Goal: Find specific page/section: Find specific page/section

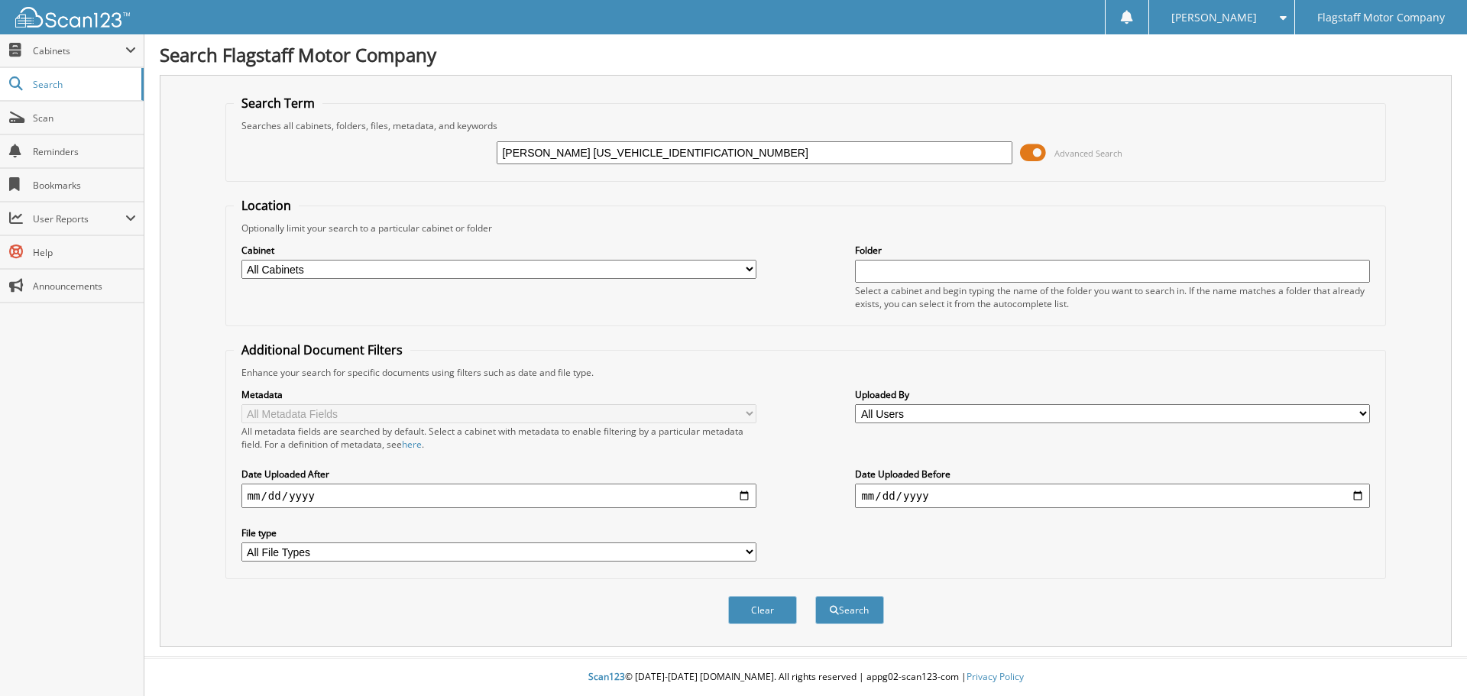
drag, startPoint x: 664, startPoint y: 150, endPoint x: 606, endPoint y: 154, distance: 57.4
click at [606, 154] on input "[PERSON_NAME] [US_VEHICLE_IDENTIFICATION_NUMBER]" at bounding box center [753, 152] width 515 height 23
type input "[PERSON_NAME] FH474490"
click at [858, 600] on button "Search" at bounding box center [849, 610] width 69 height 28
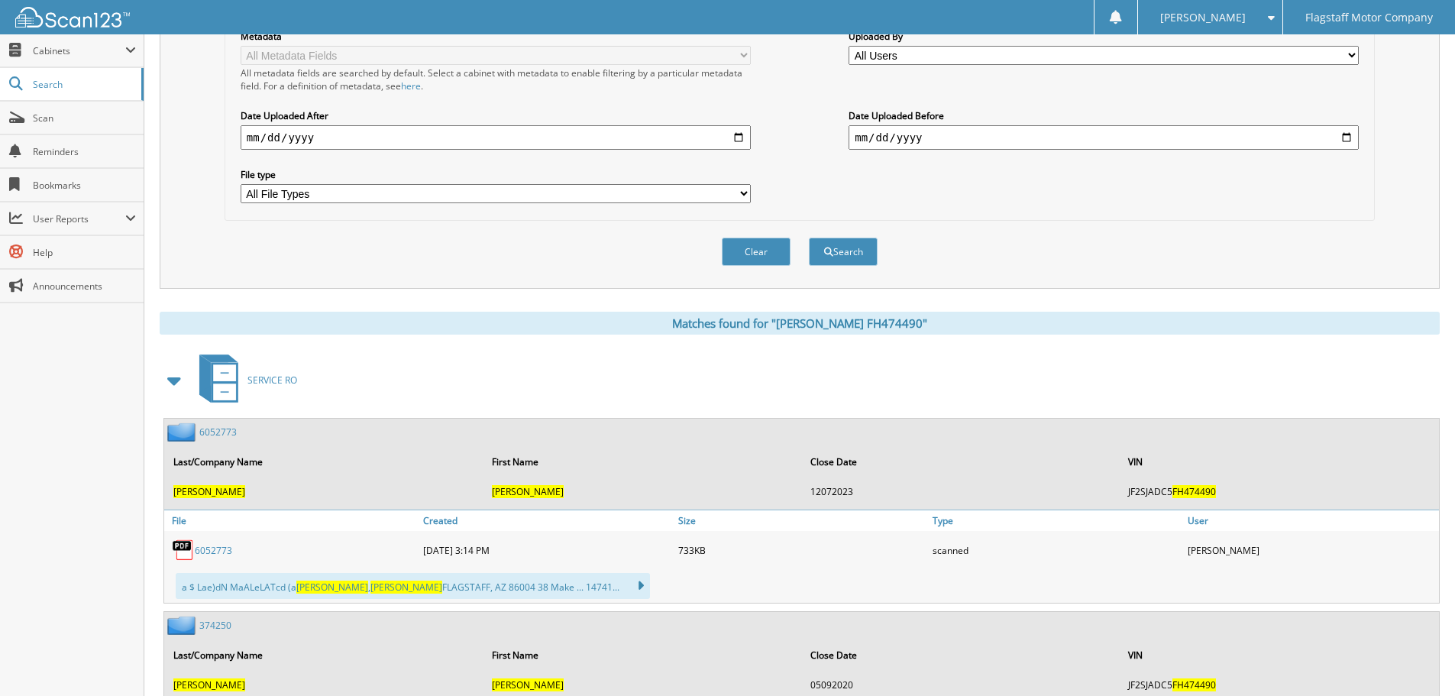
scroll to position [412, 0]
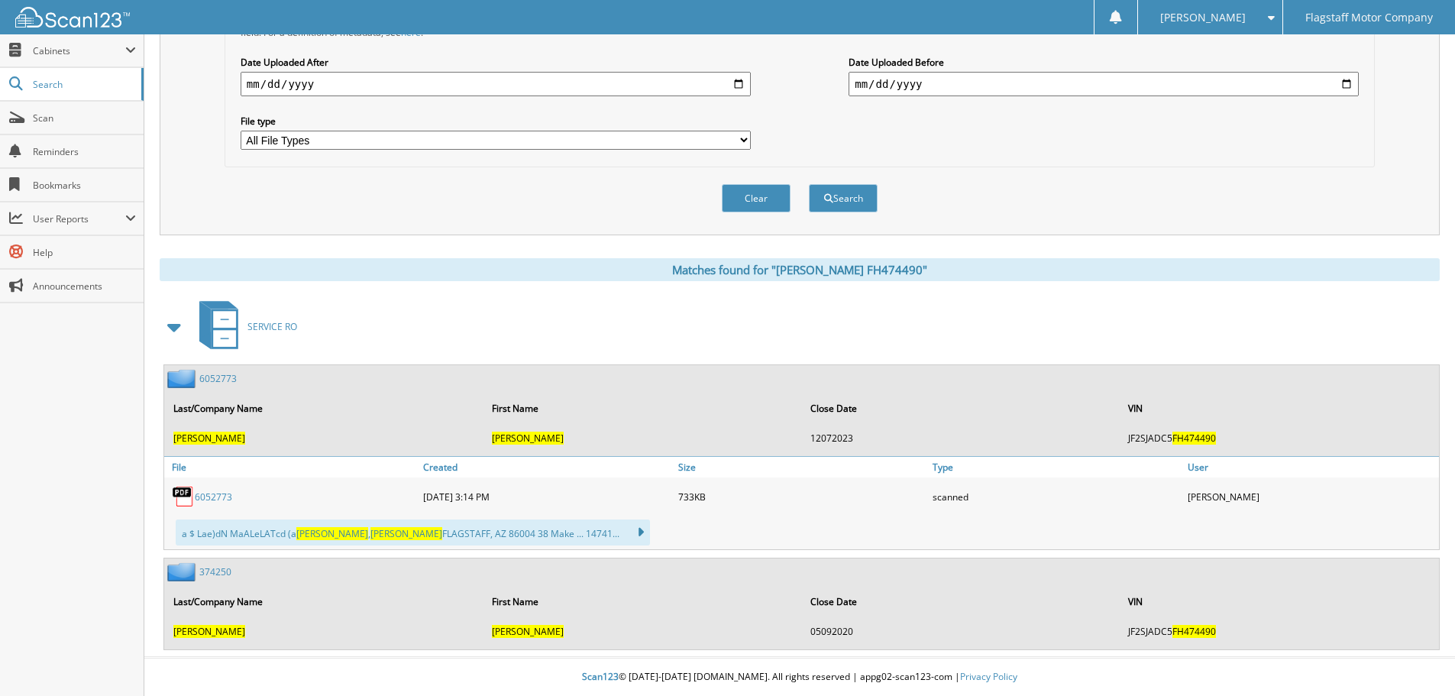
click at [212, 497] on link "6052773" at bounding box center [213, 496] width 37 height 13
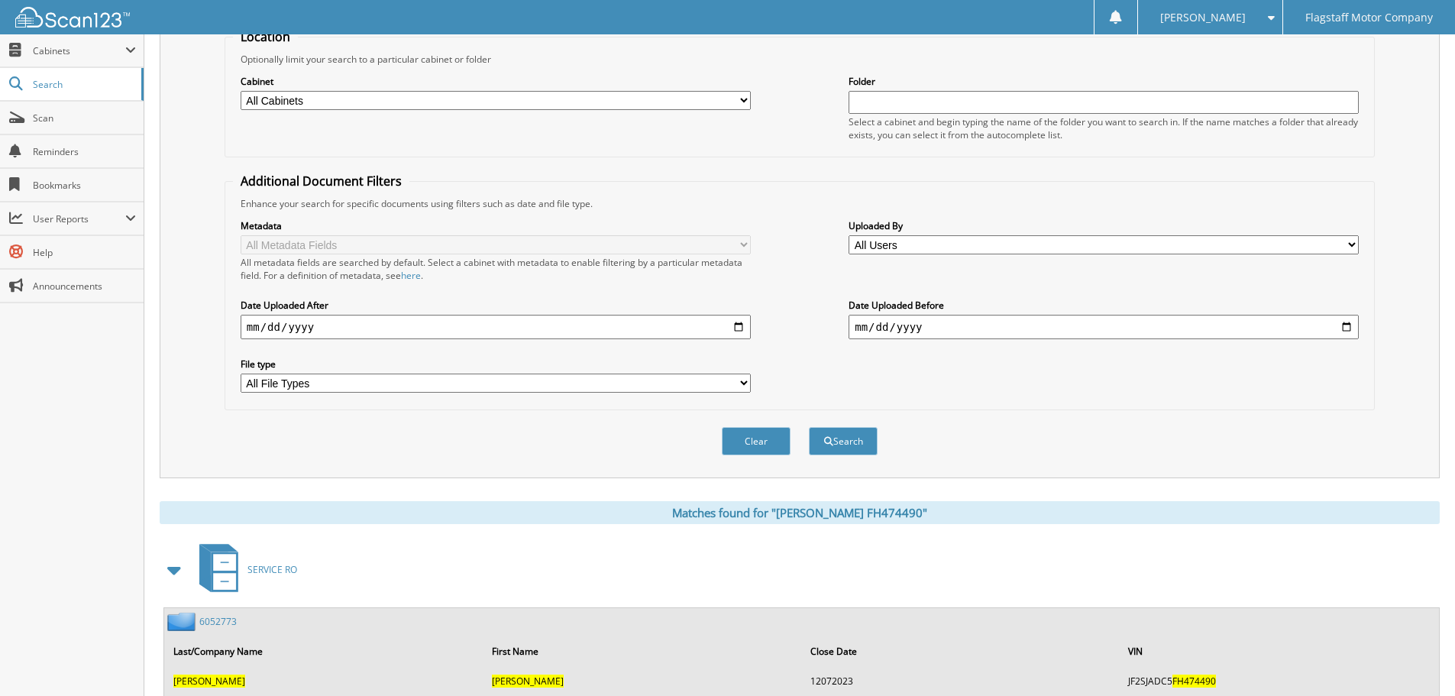
scroll to position [107, 0]
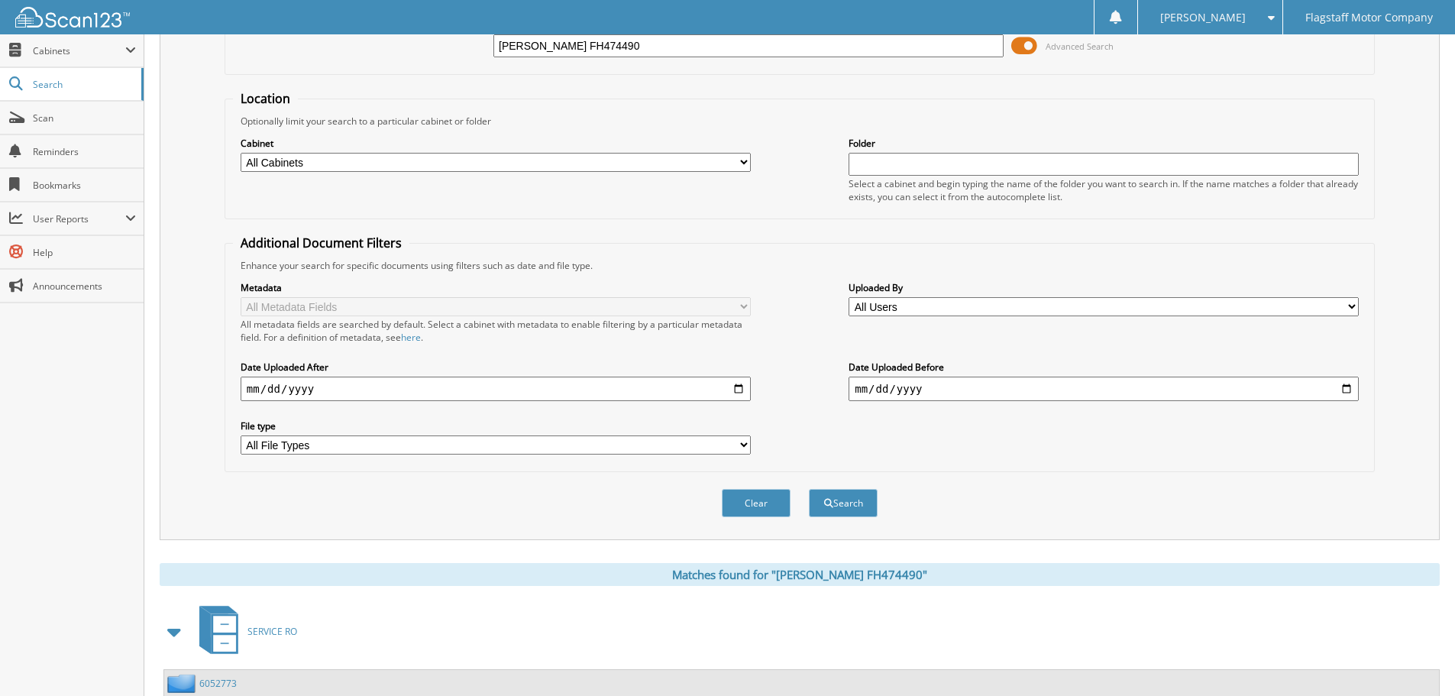
click at [713, 53] on input "[PERSON_NAME] FH474490" at bounding box center [748, 45] width 510 height 23
drag, startPoint x: 719, startPoint y: 51, endPoint x: 602, endPoint y: 46, distance: 117.0
click at [602, 46] on input "[PERSON_NAME] FH474490" at bounding box center [748, 45] width 510 height 23
type input "[PERSON_NAME]"
click at [860, 496] on button "Search" at bounding box center [843, 503] width 69 height 28
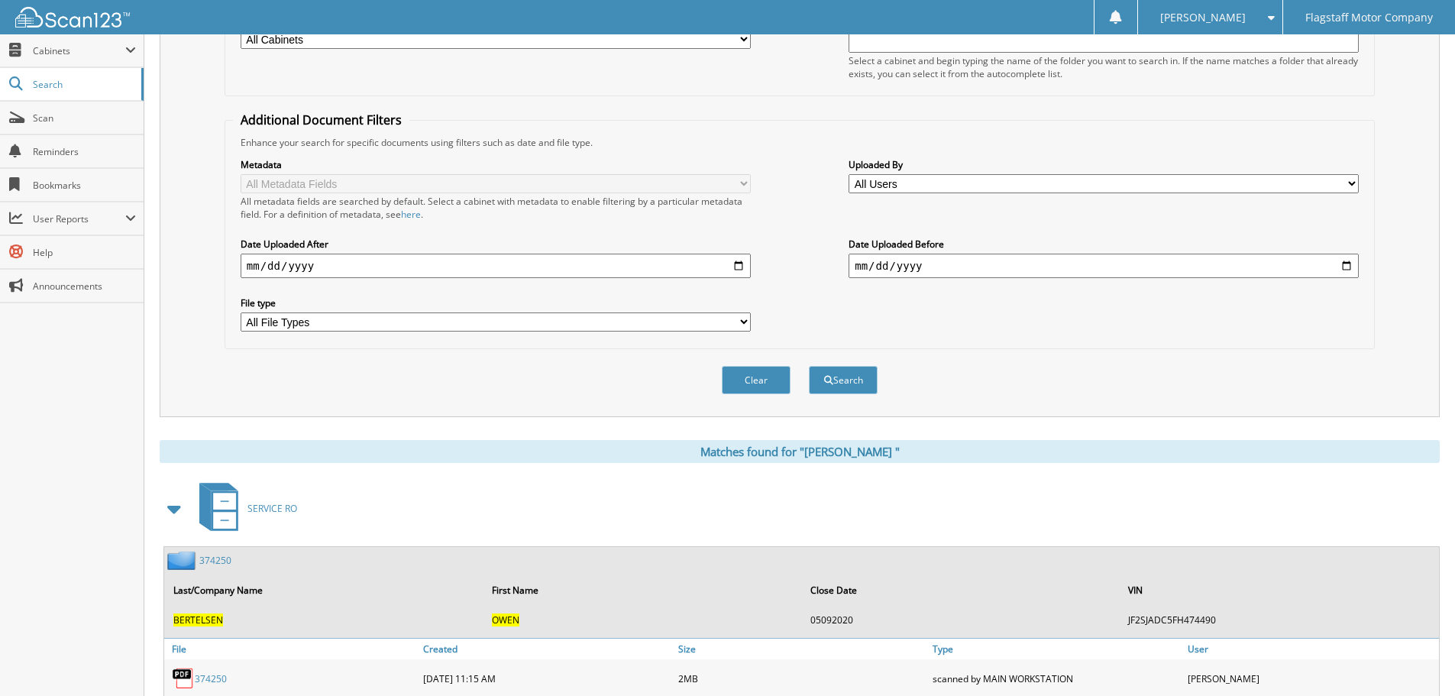
scroll to position [497, 0]
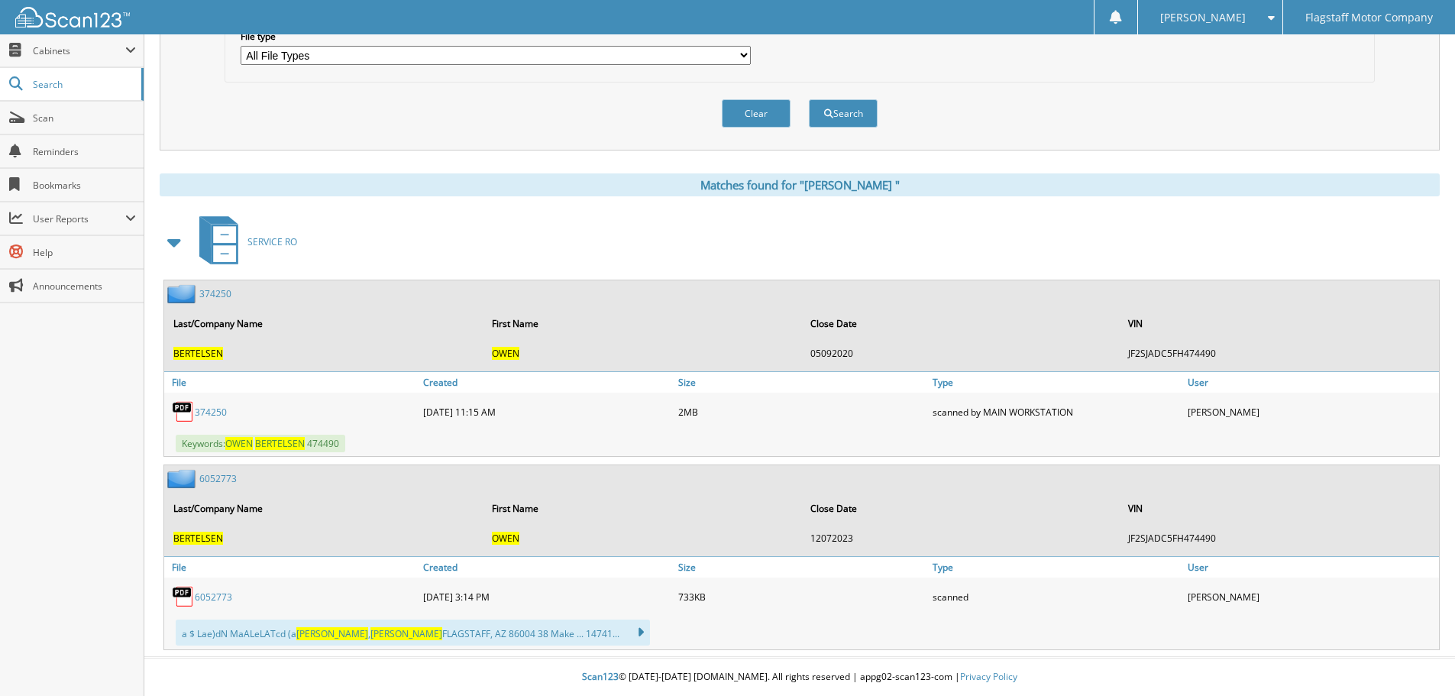
click at [212, 411] on link "3 7 4 2 5 0" at bounding box center [211, 412] width 32 height 13
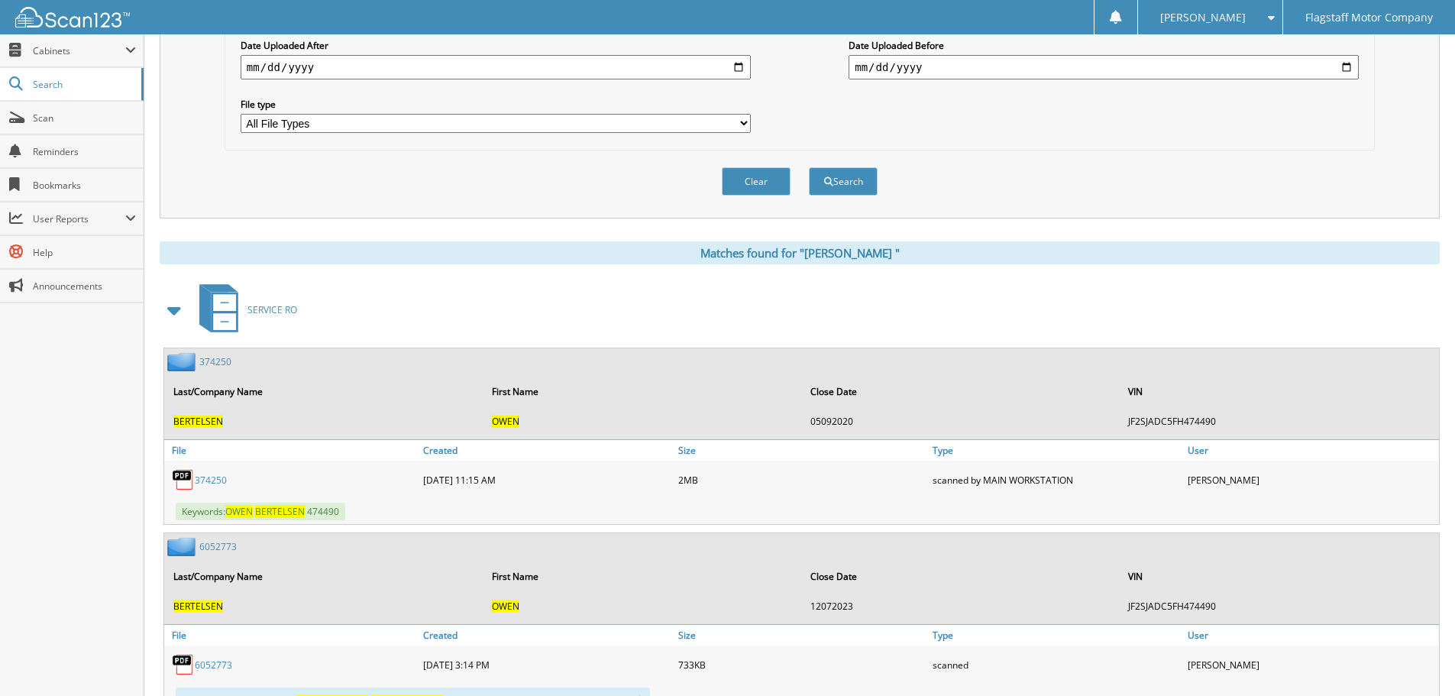
scroll to position [344, 0]
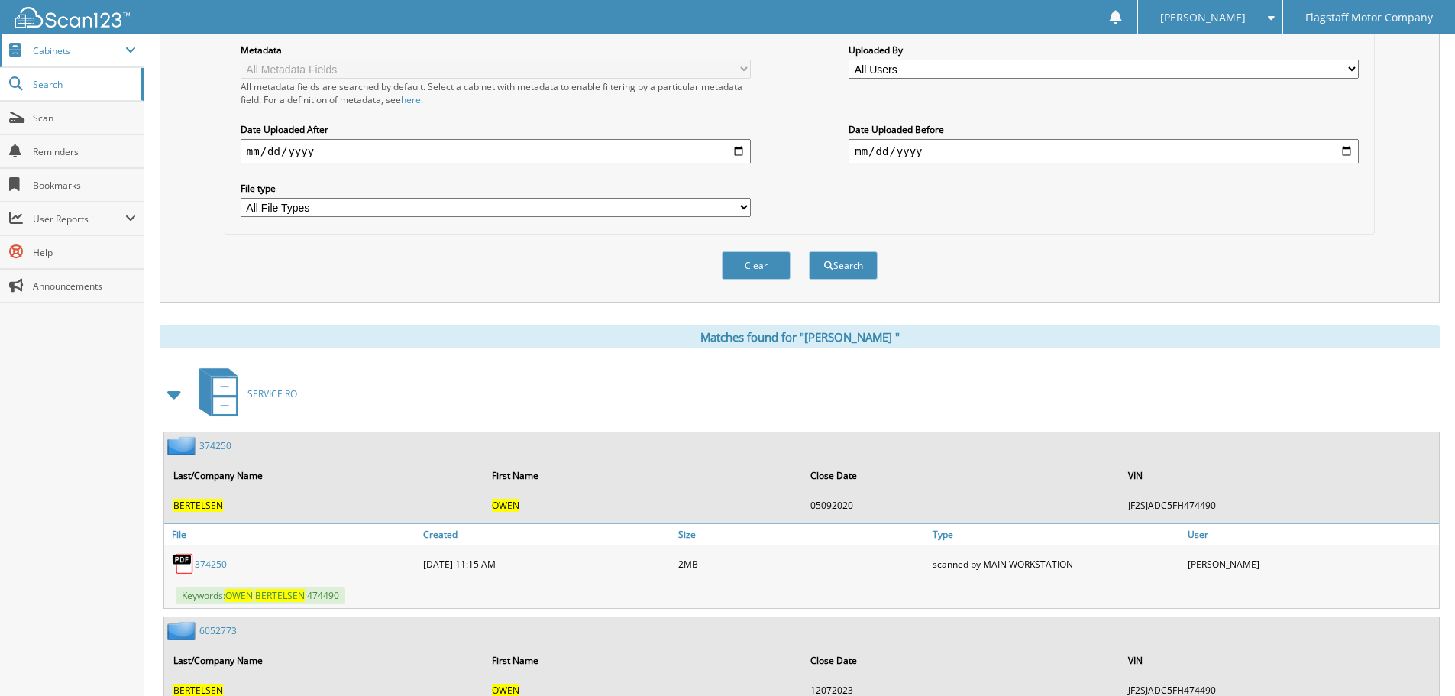
click at [75, 53] on span "Cabinets" at bounding box center [79, 50] width 92 height 13
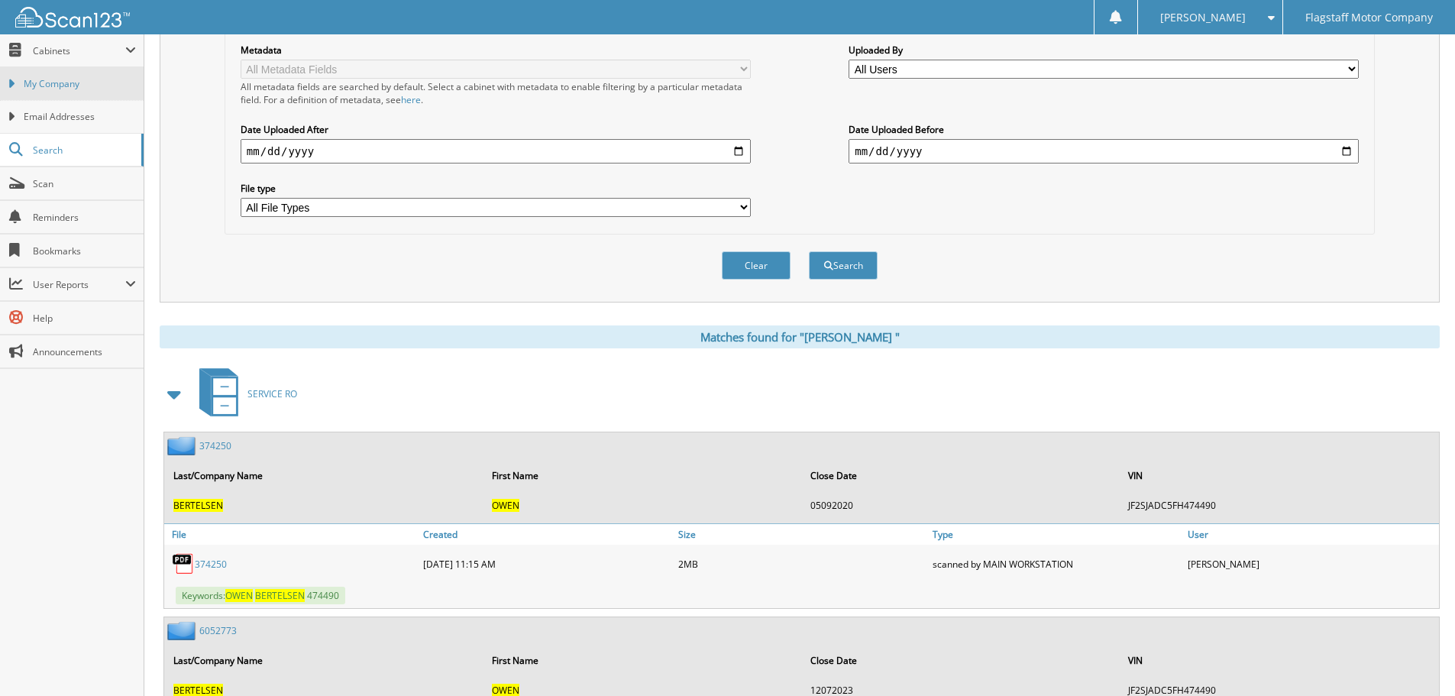
click at [76, 90] on span "My Company" at bounding box center [80, 84] width 112 height 14
